Goal: Find specific fact: Find specific fact

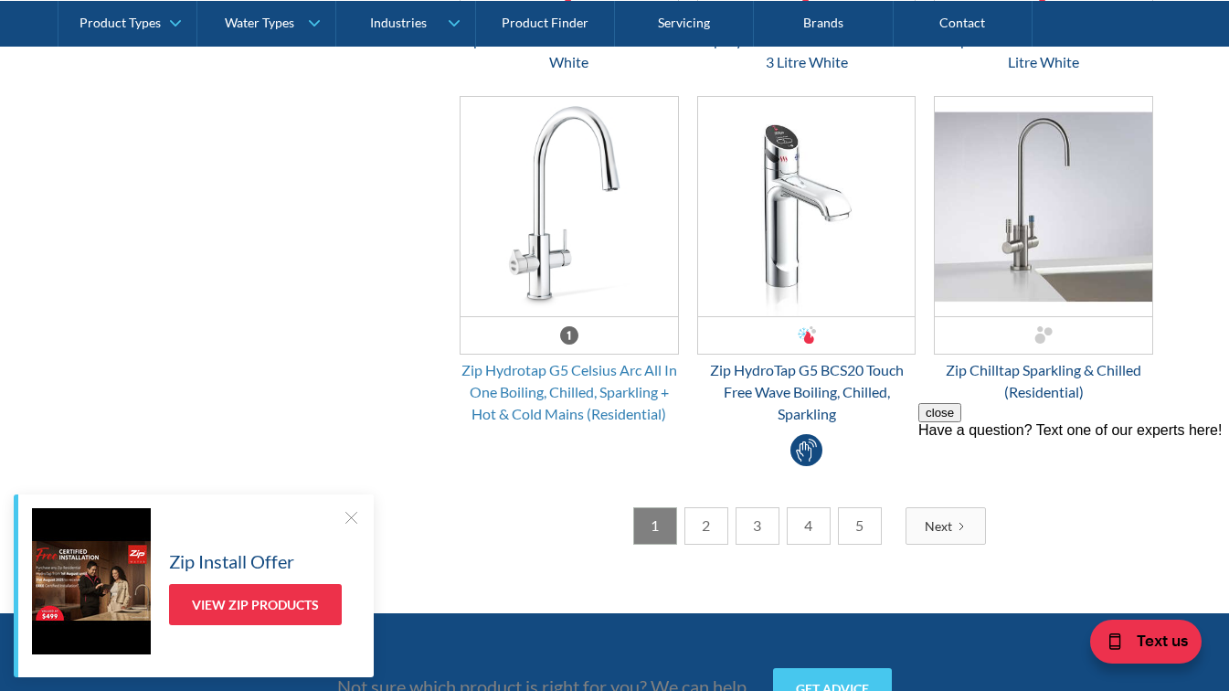
scroll to position [5025, 0]
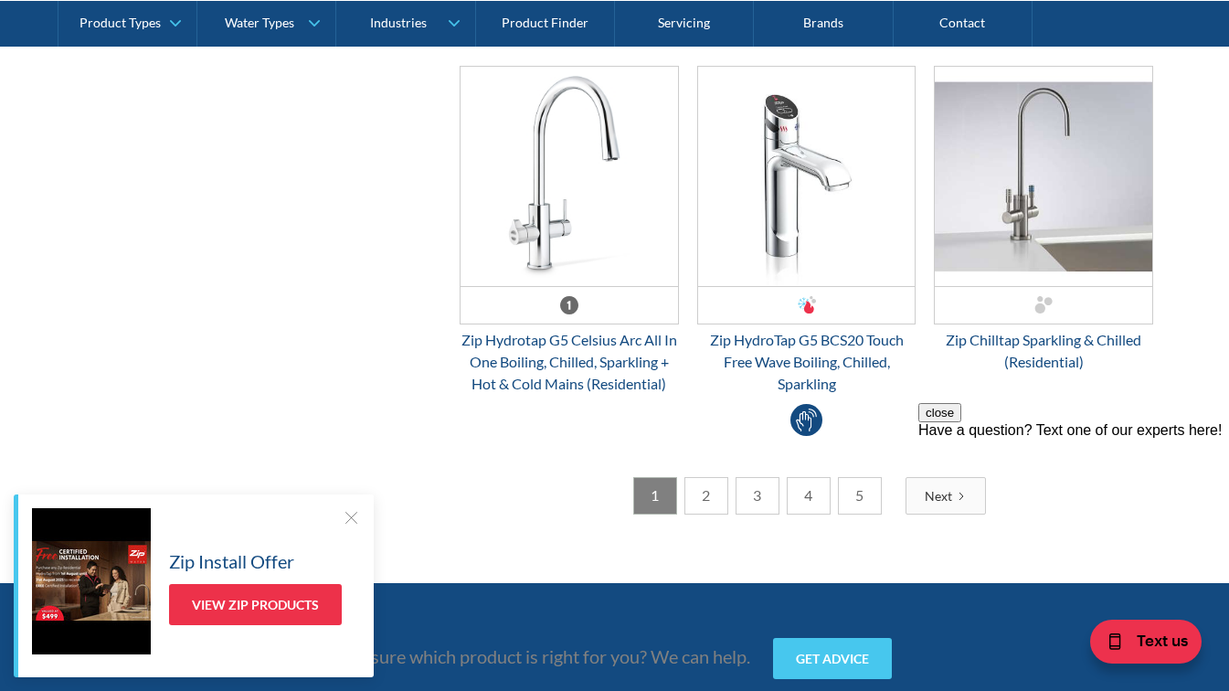
click at [718, 496] on link "2" at bounding box center [706, 495] width 44 height 37
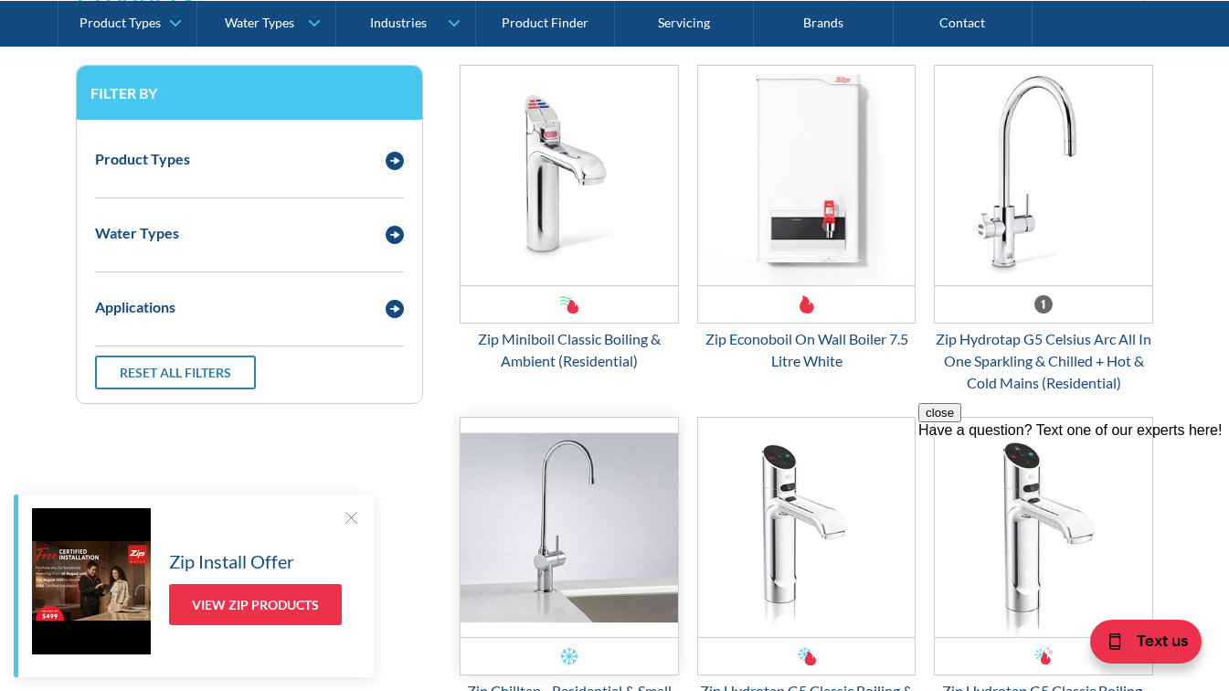
scroll to position [2558, 0]
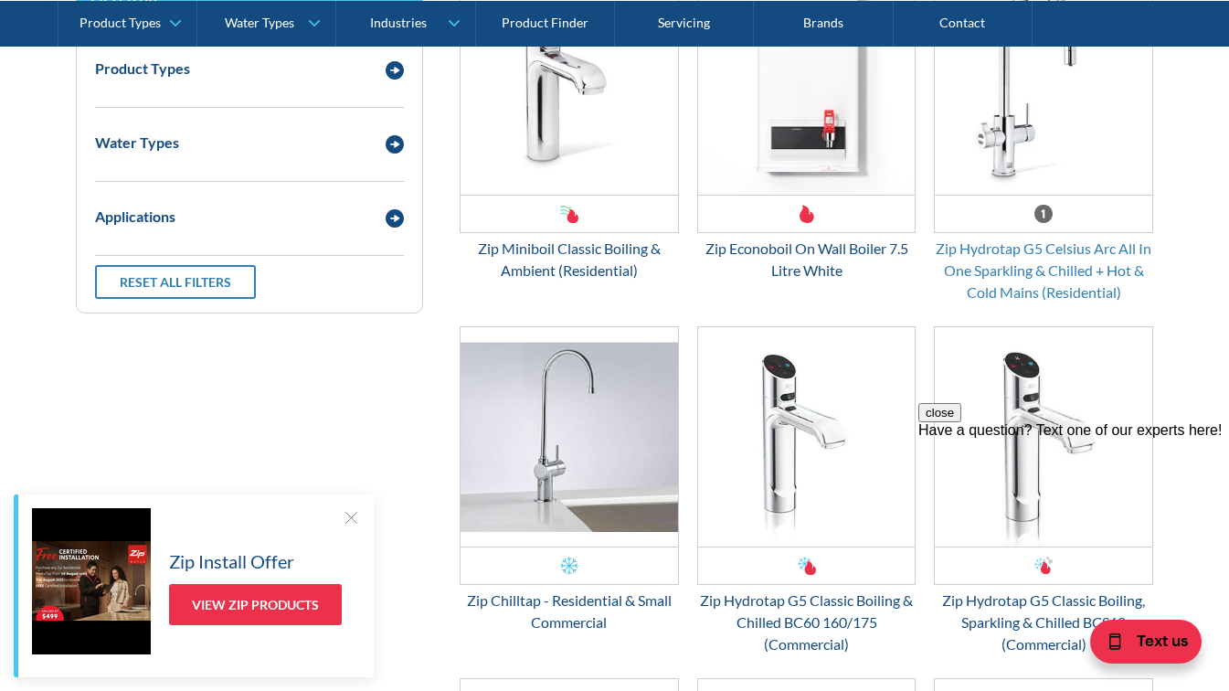
click at [1006, 261] on div "Zip Hydrotap G5 Celsius Arc All In One Sparkling & Chilled + Hot & Cold Mains (…" at bounding box center [1043, 271] width 219 height 66
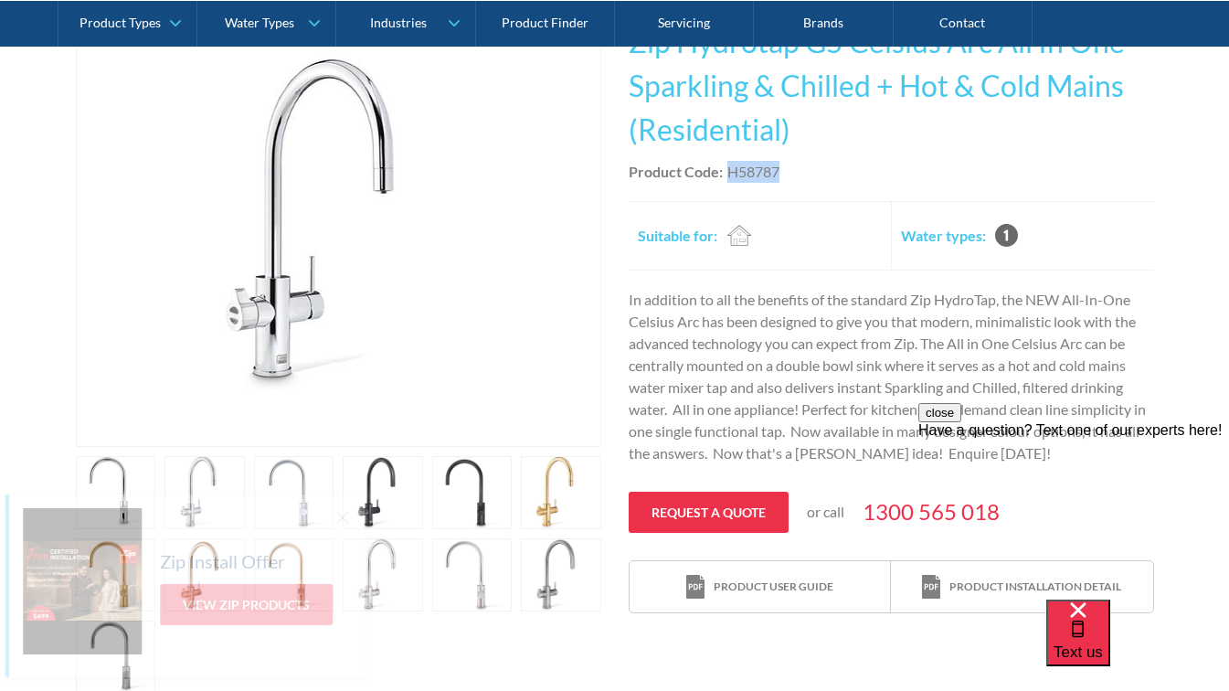
drag, startPoint x: 777, startPoint y: 175, endPoint x: 731, endPoint y: 163, distance: 47.4
click at [731, 163] on div "H58787" at bounding box center [753, 172] width 52 height 22
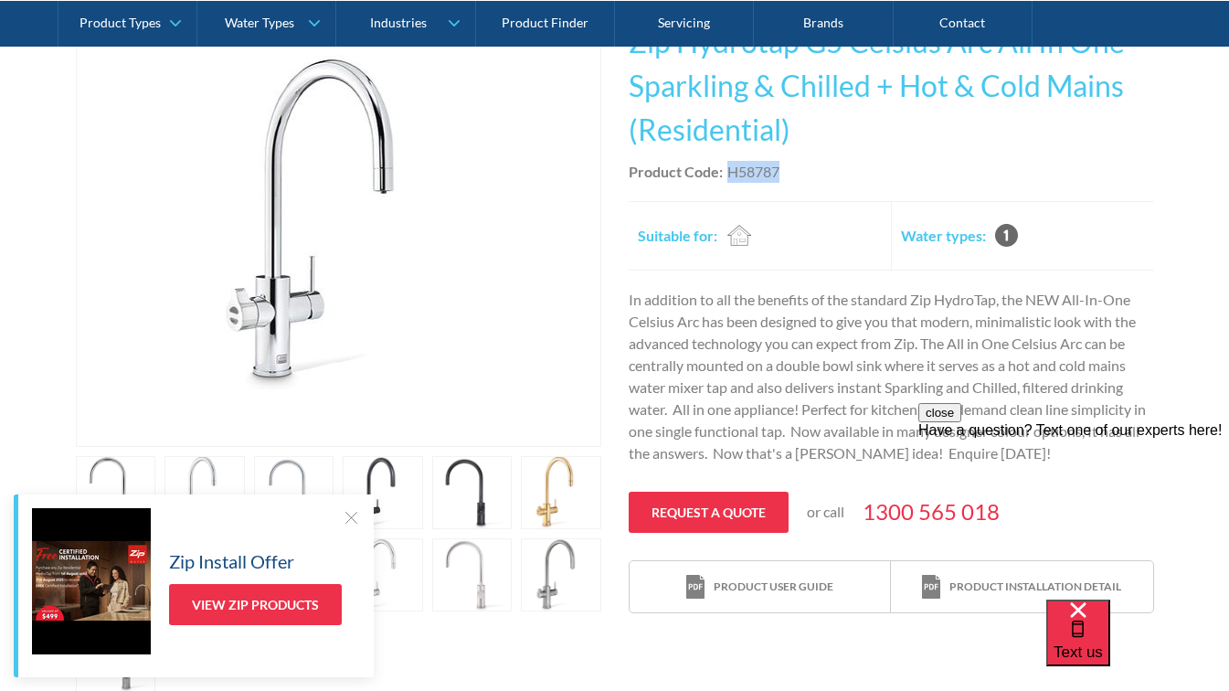
copy div "H58787"
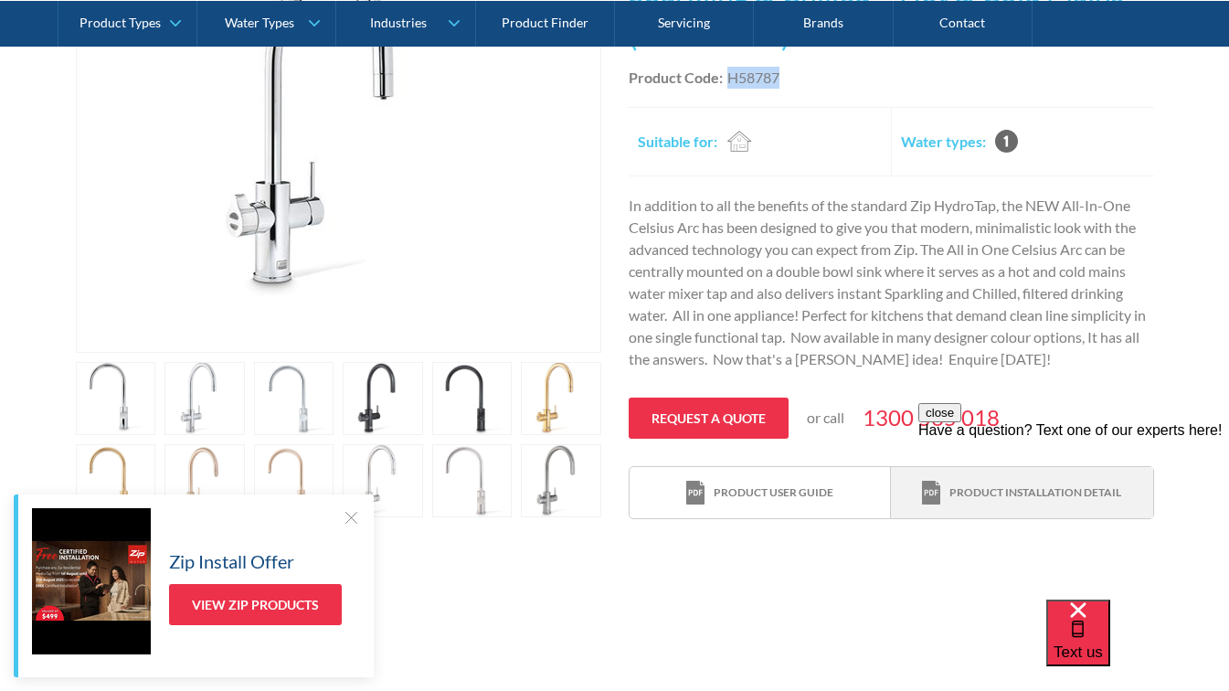
scroll to position [548, 0]
